Goal: Find contact information: Find contact information

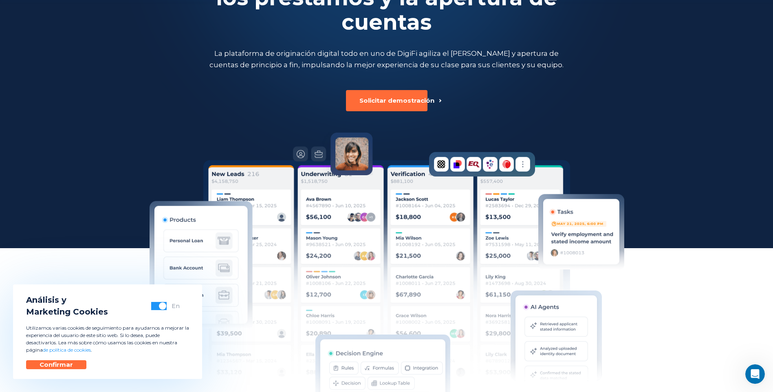
scroll to position [110, 0]
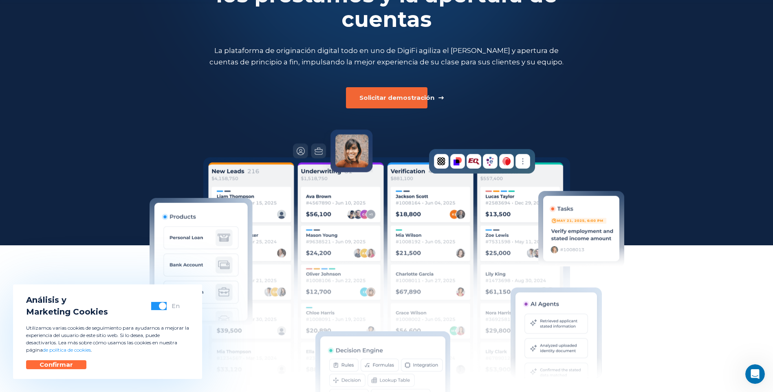
click at [404, 108] on button "Solicitar demostración" at bounding box center [386, 97] width 81 height 21
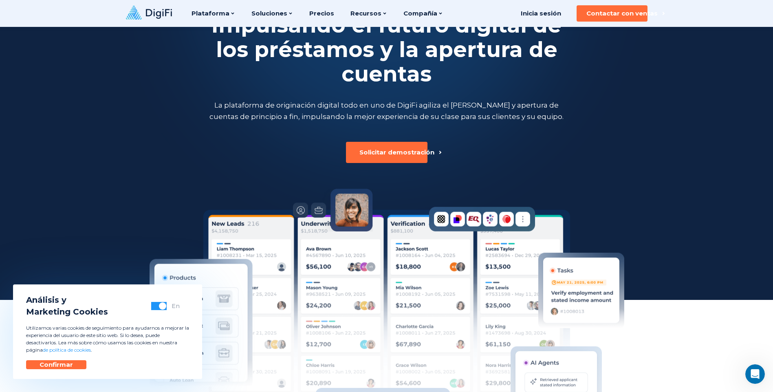
scroll to position [0, 0]
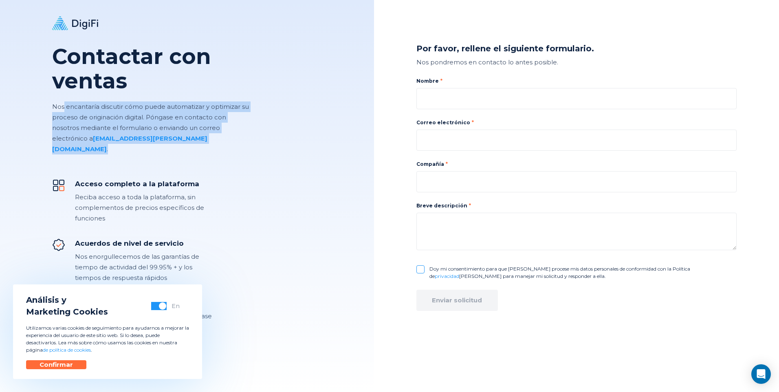
drag, startPoint x: 63, startPoint y: 101, endPoint x: 166, endPoint y: 147, distance: 113.2
click at [166, 147] on div "Contactar con ventas Nos encantaría discutir cómo puede automatizar y optimizar…" at bounding box center [153, 83] width 202 height 167
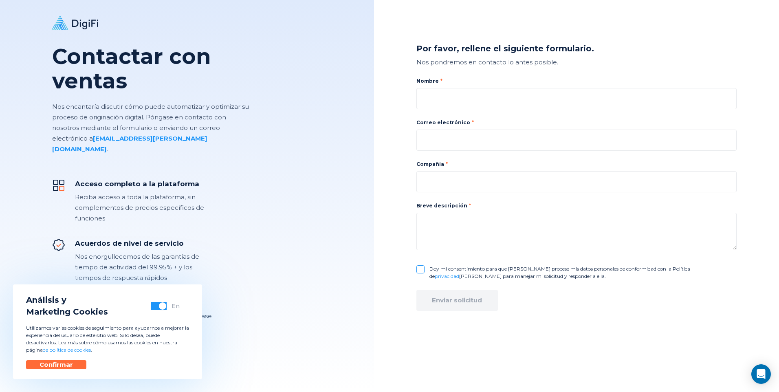
drag, startPoint x: 166, startPoint y: 147, endPoint x: 216, endPoint y: 184, distance: 61.9
click at [216, 192] on div "Reciba acceso a toda la plataforma, sin complementos de precios específicos de …" at bounding box center [147, 208] width 144 height 32
